Goal: Task Accomplishment & Management: Manage account settings

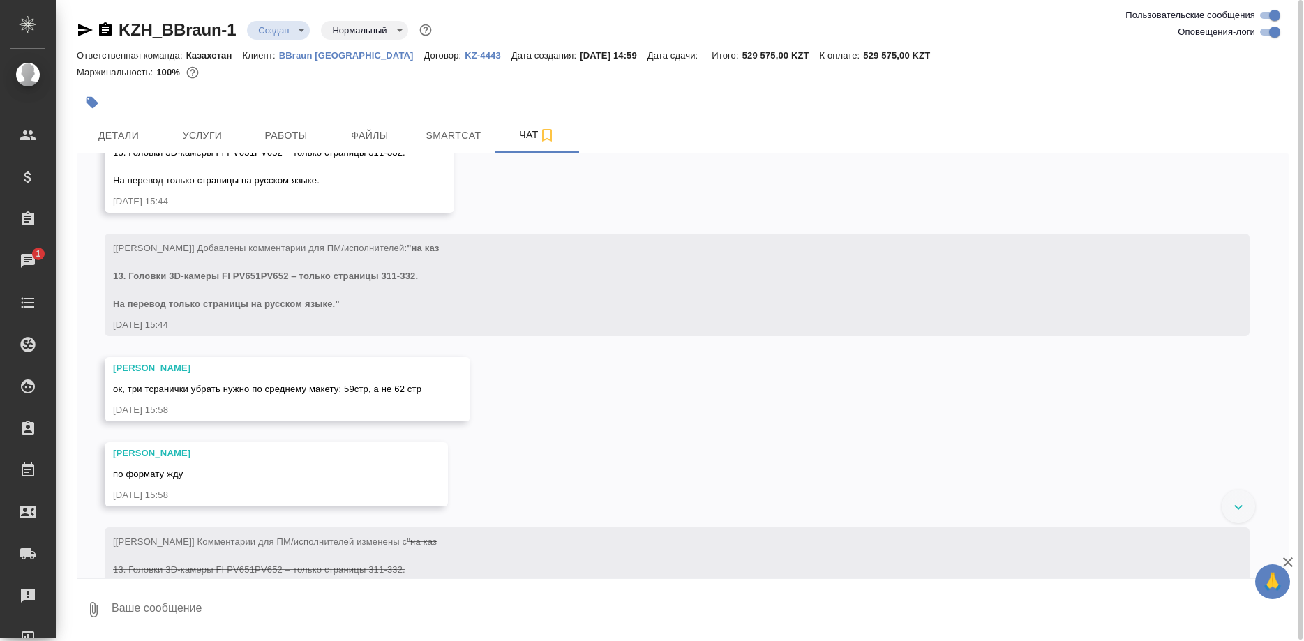
scroll to position [975, 0]
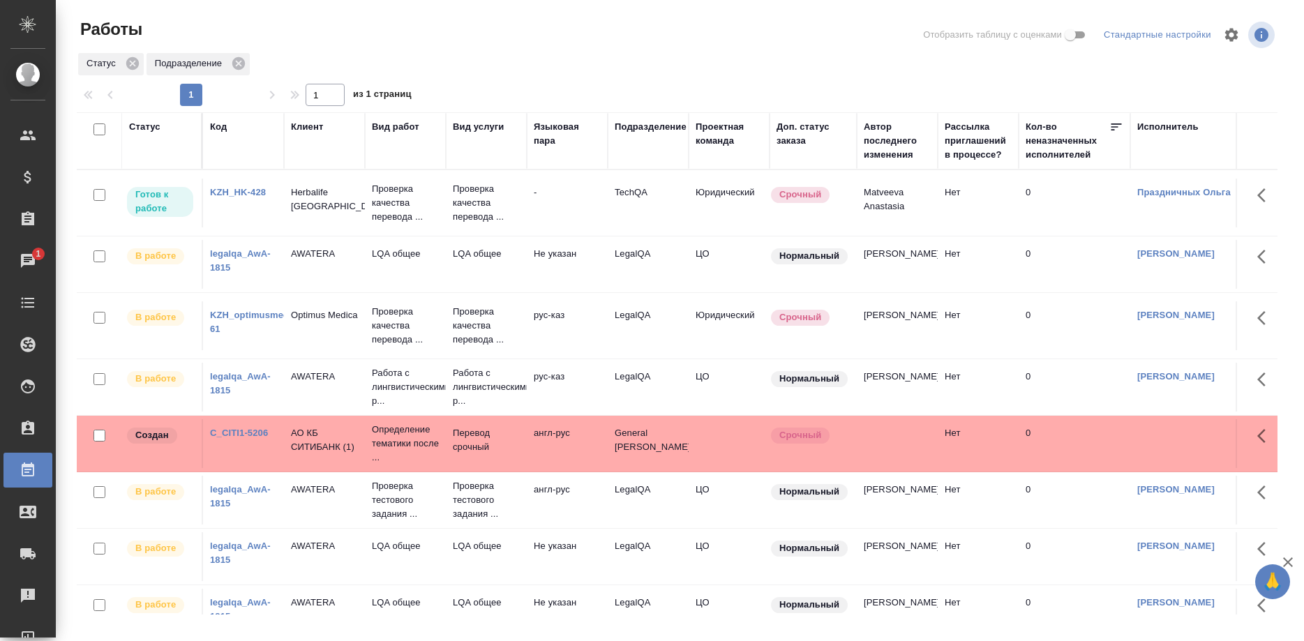
click at [213, 273] on link "legalqa_AwA-1815" at bounding box center [240, 260] width 61 height 24
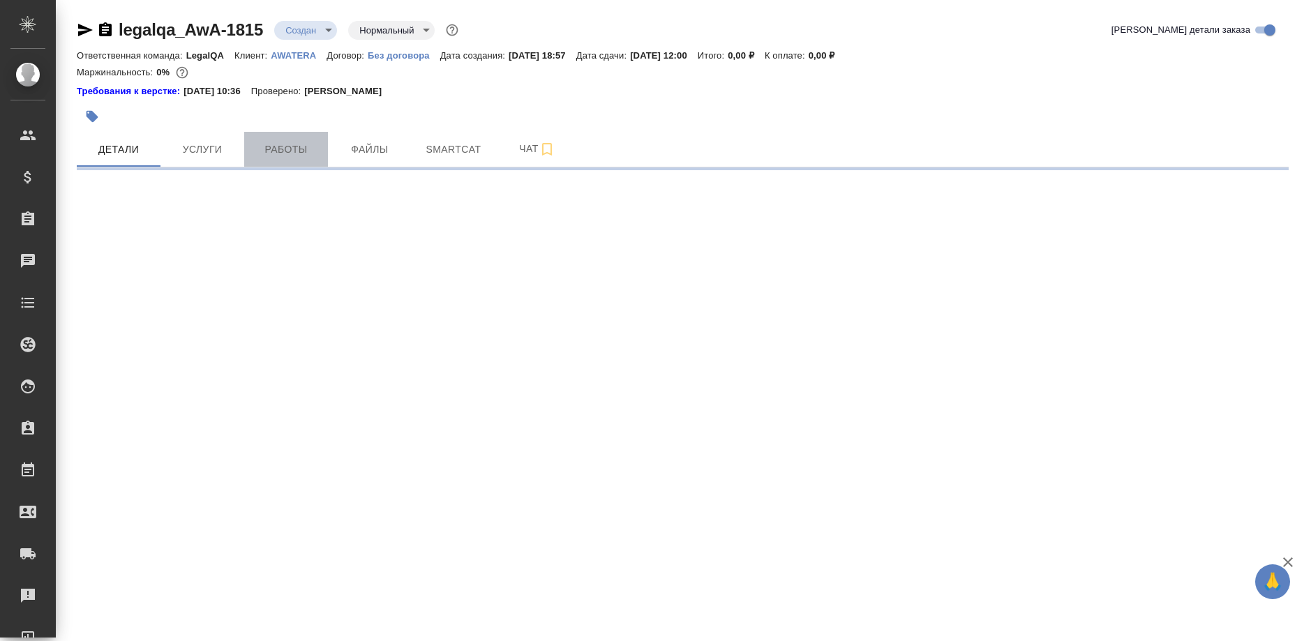
click at [280, 156] on span "Работы" at bounding box center [286, 149] width 67 height 17
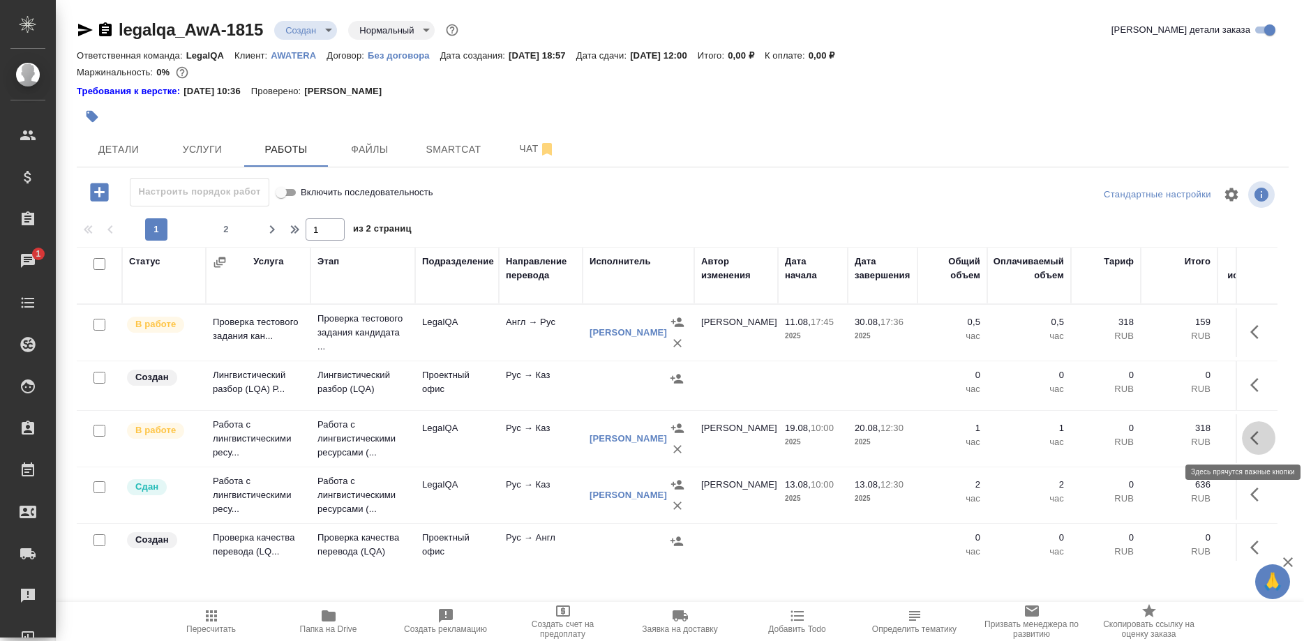
click at [1245, 437] on button "button" at bounding box center [1258, 437] width 33 height 33
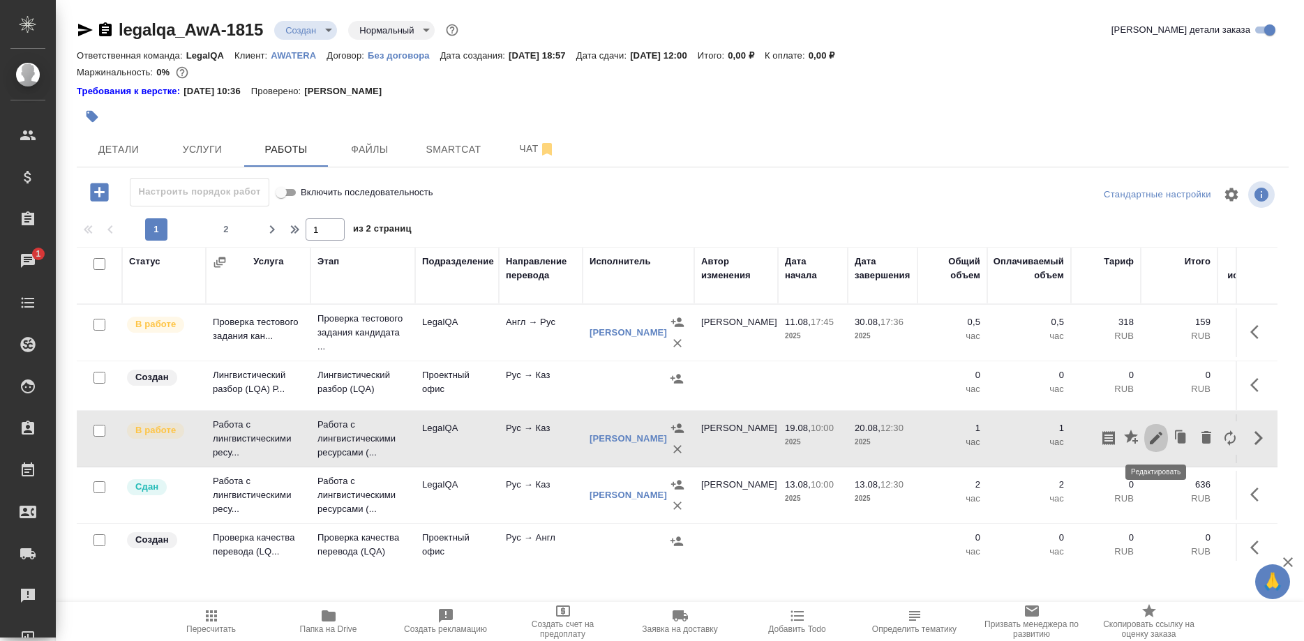
click at [1152, 440] on icon "button" at bounding box center [1156, 438] width 13 height 13
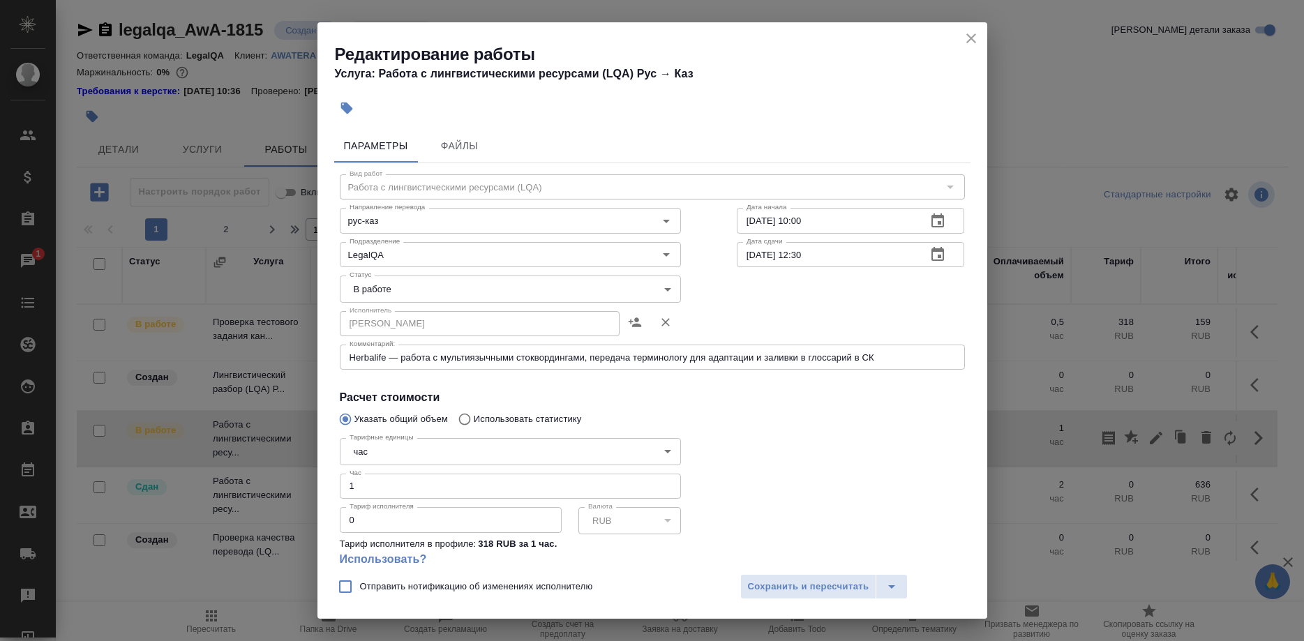
click at [896, 359] on textarea "Herbalife — работа с мультиязычными стоквордингами, передача терминологу для ад…" at bounding box center [653, 357] width 606 height 10
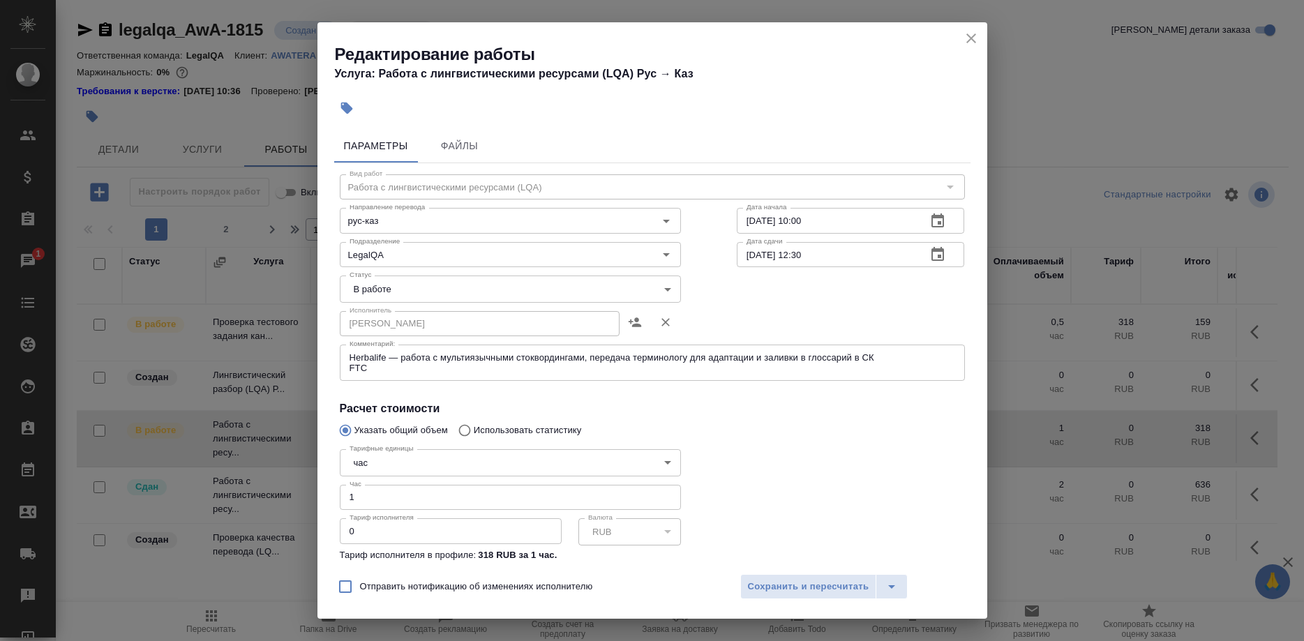
click at [908, 347] on div "Herbalife — работа с мультиязычными стоквордингами, передача терминологу для ад…" at bounding box center [652, 363] width 625 height 36
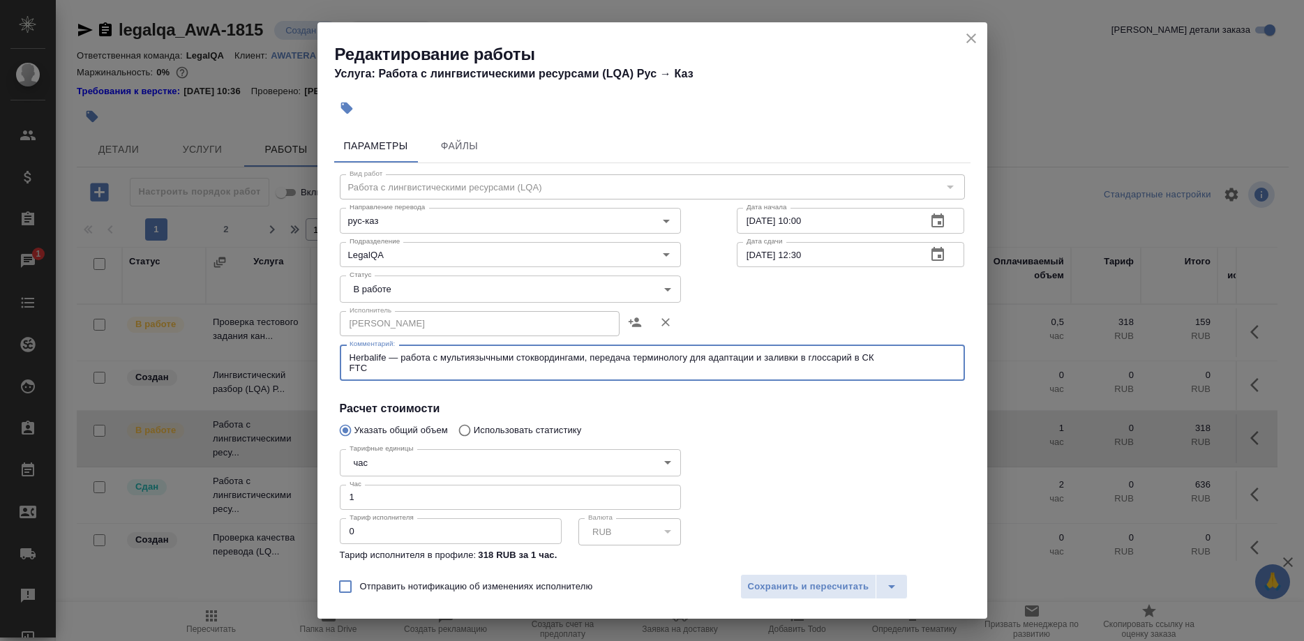
click at [908, 348] on div "Herbalife — работа с мультиязычными стоквордингами, передача терминологу для ад…" at bounding box center [652, 363] width 625 height 36
click at [909, 355] on textarea "Herbalife — работа с мультиязычными стоквордингами, передача терминологу для ад…" at bounding box center [653, 363] width 606 height 22
type textarea "Herbalife — работа с мультиязычными стоквордингами, передача терминологу для ад…"
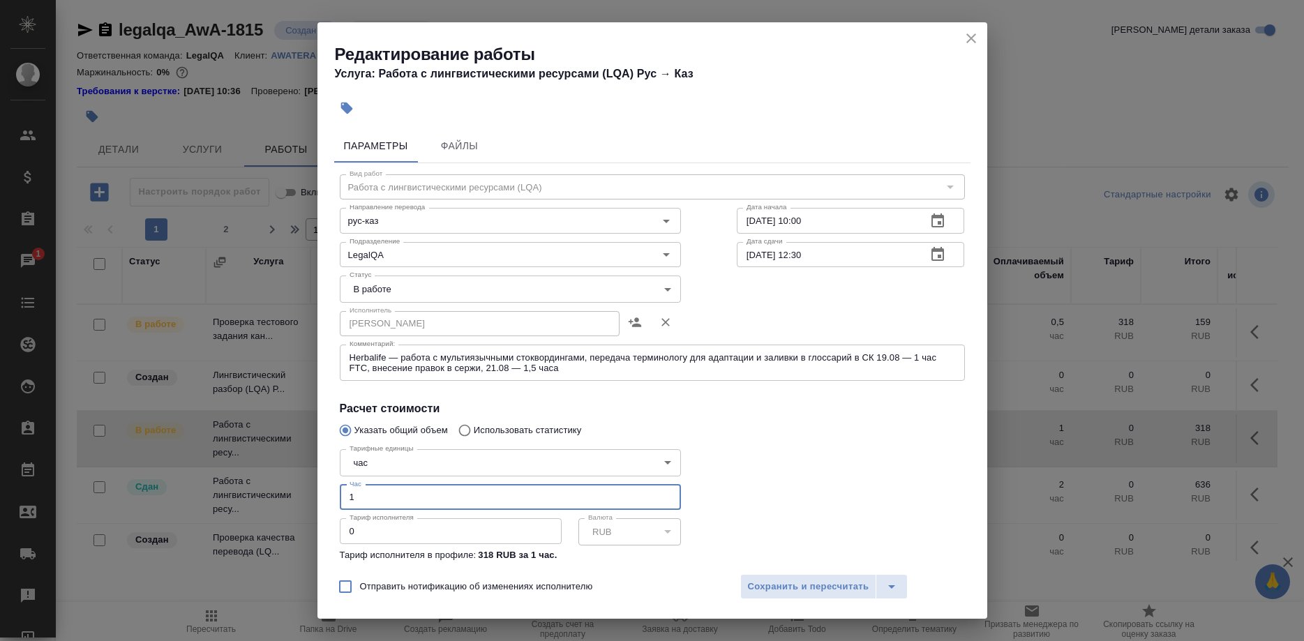
drag, startPoint x: 407, startPoint y: 481, endPoint x: 285, endPoint y: 487, distance: 122.2
click at [340, 487] on input "1" at bounding box center [510, 497] width 341 height 25
type input "2.5"
click at [762, 580] on span "Сохранить и пересчитать" at bounding box center [808, 587] width 121 height 16
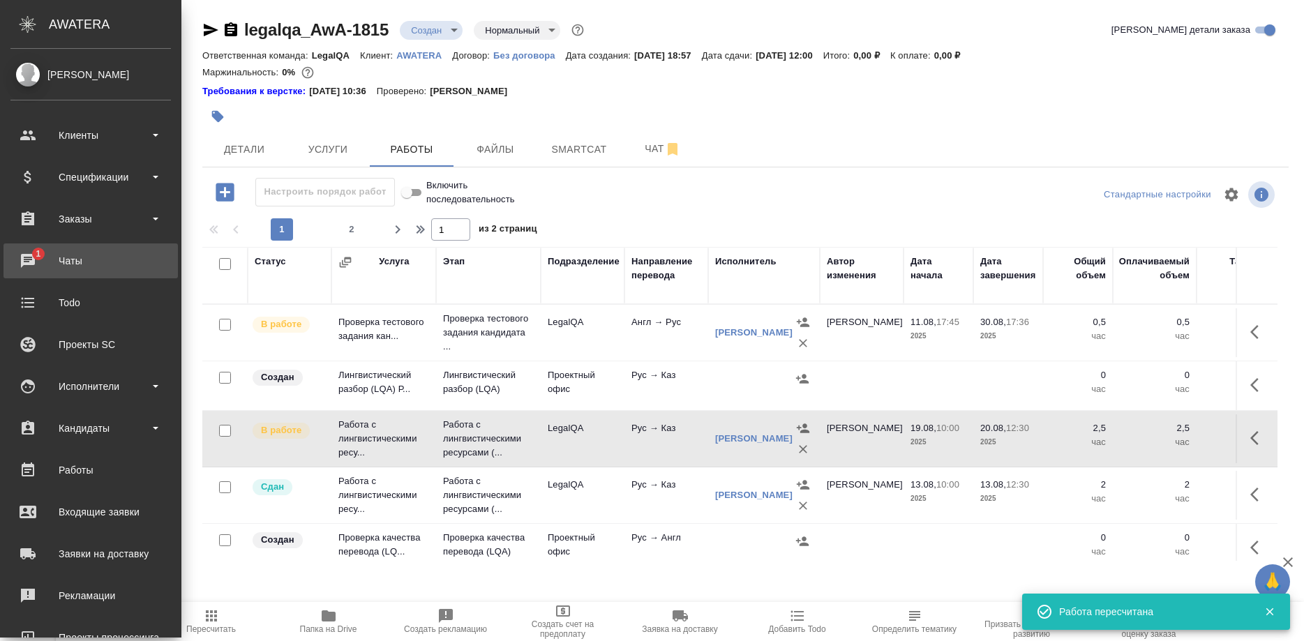
click at [29, 253] on div "Чаты" at bounding box center [90, 260] width 160 height 21
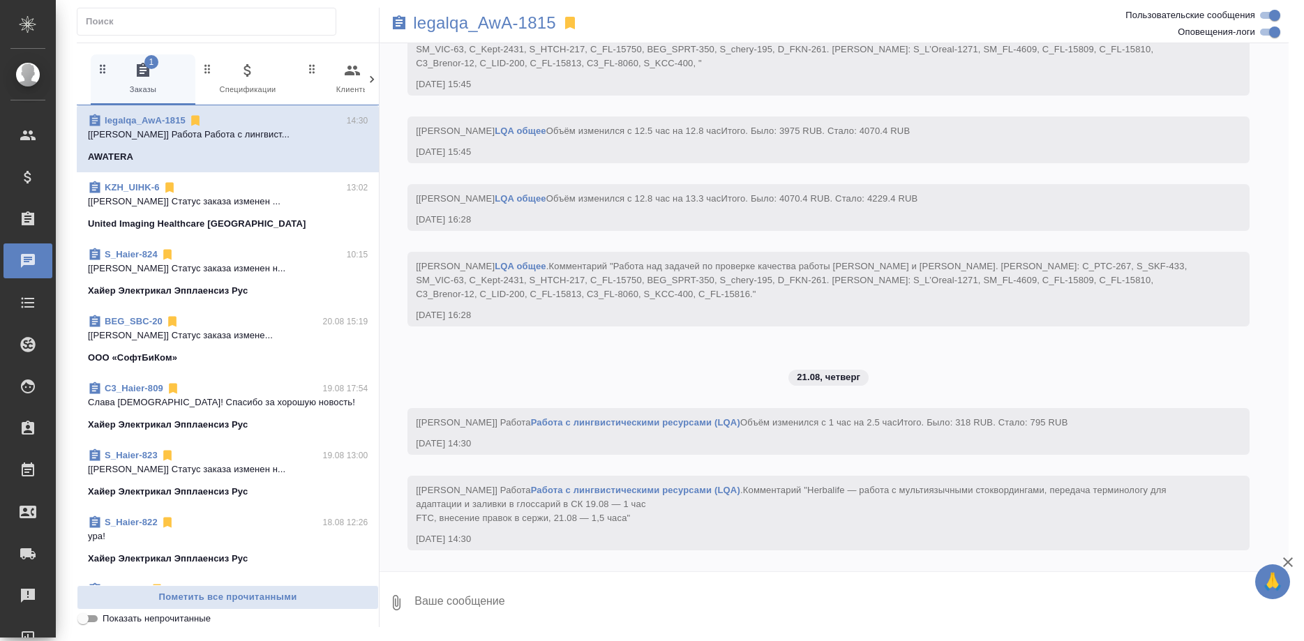
scroll to position [13966, 0]
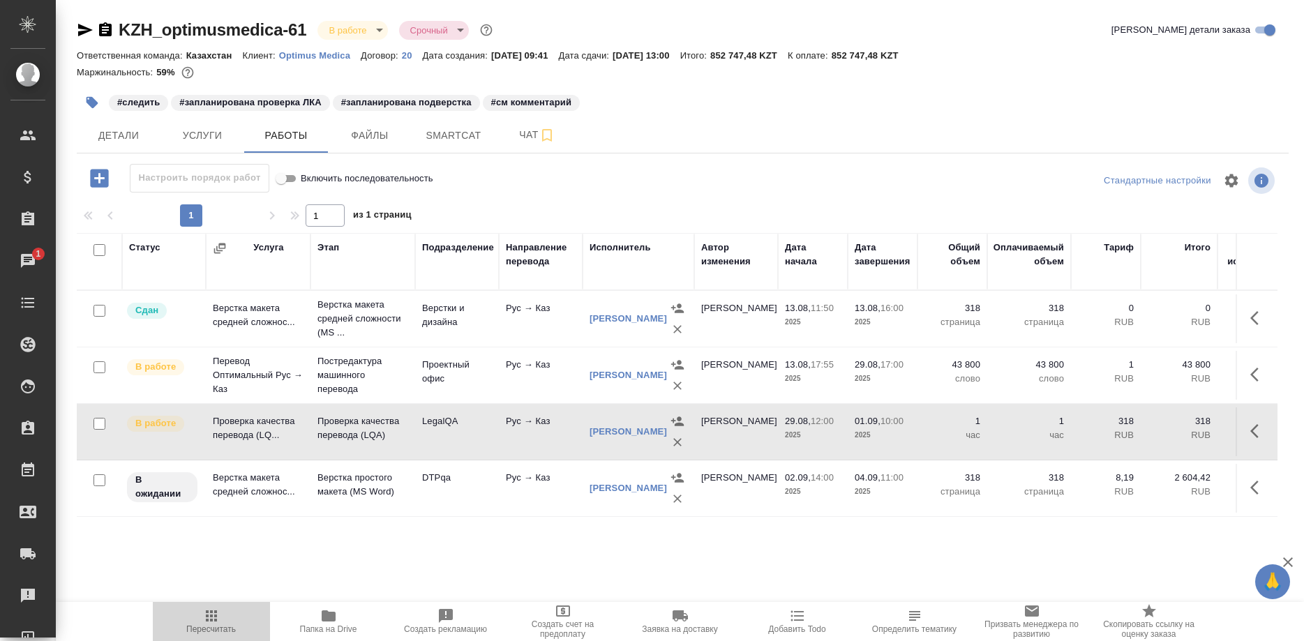
click at [213, 621] on icon "button" at bounding box center [211, 616] width 17 height 17
